Goal: Consume media (video, audio): Consume media (video, audio)

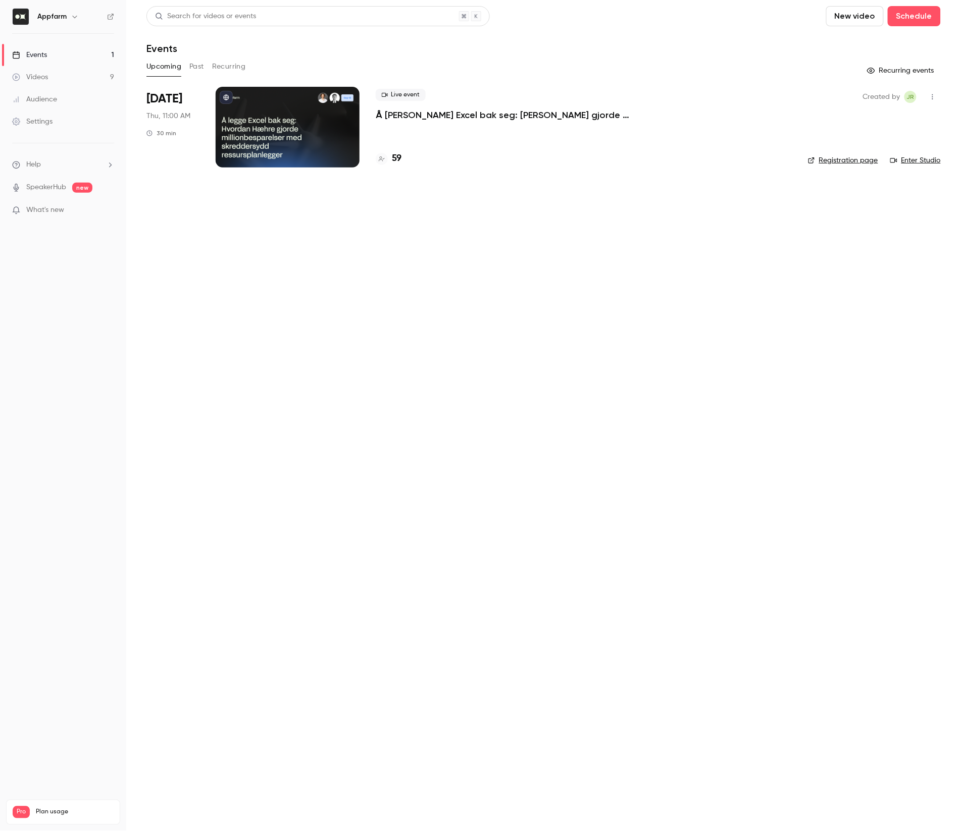
click at [36, 74] on div "Videos" at bounding box center [30, 77] width 36 height 10
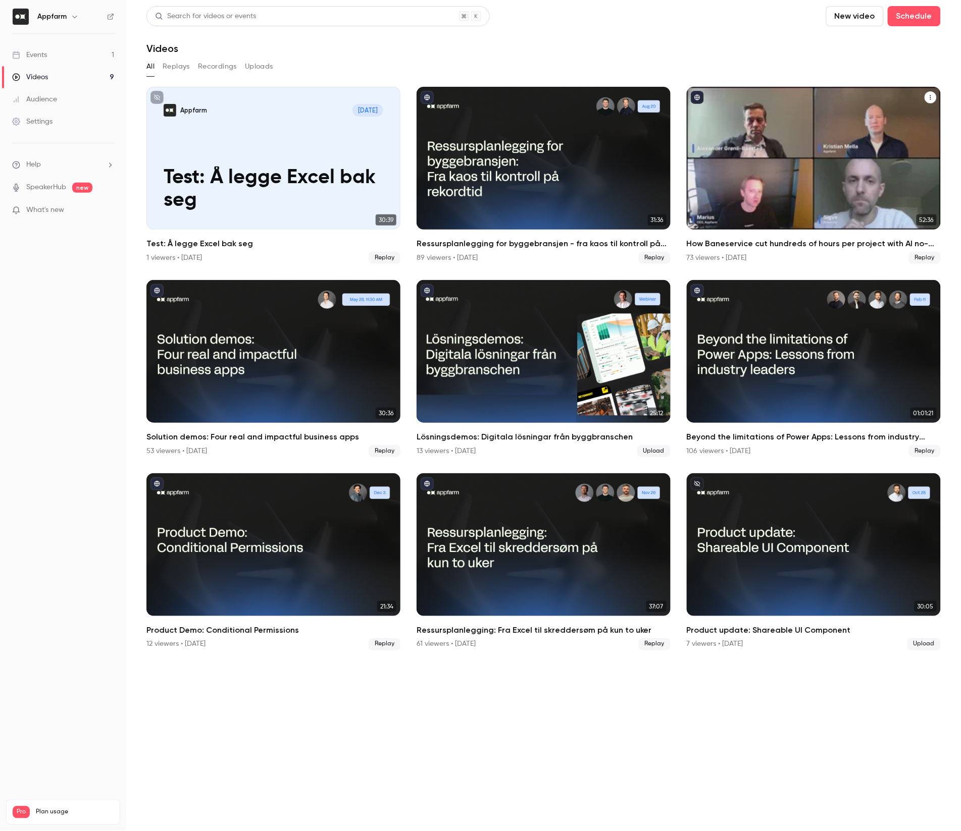
click at [803, 168] on div "How Baneservice cut hundreds of hours per project with AI no-code solution" at bounding box center [814, 158] width 254 height 143
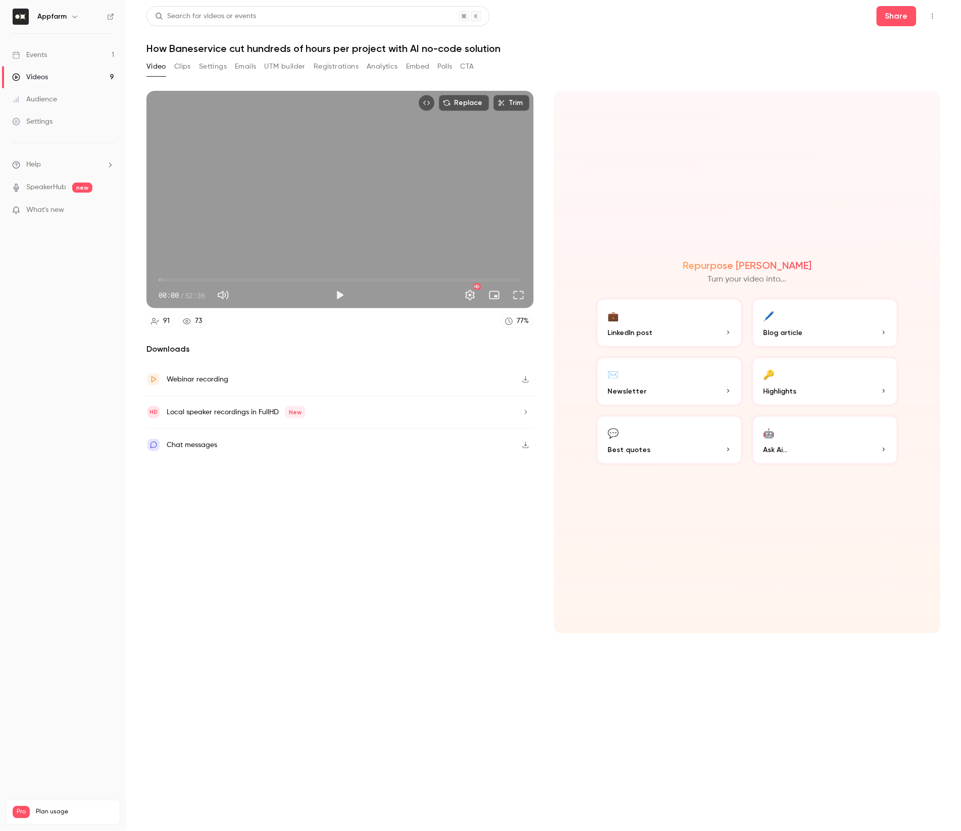
click at [208, 69] on button "Settings" at bounding box center [213, 67] width 28 height 16
